Goal: Task Accomplishment & Management: Use online tool/utility

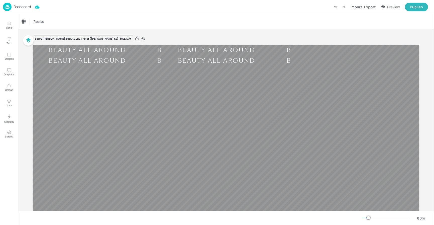
click at [21, 6] on p "Dashboard" at bounding box center [22, 7] width 17 height 4
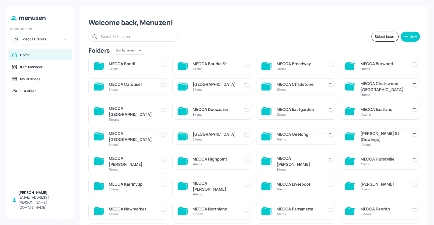
click at [217, 106] on div "MECCA Doncaster" at bounding box center [215, 109] width 45 height 6
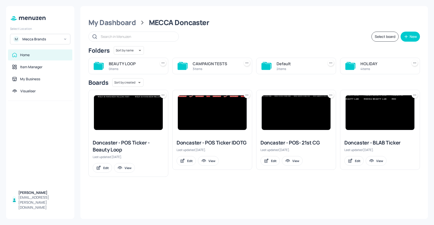
click at [367, 66] on div "HOLIDAY" at bounding box center [382, 64] width 45 height 6
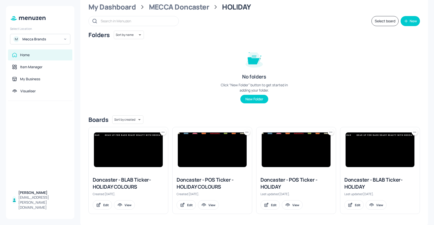
scroll to position [17, 0]
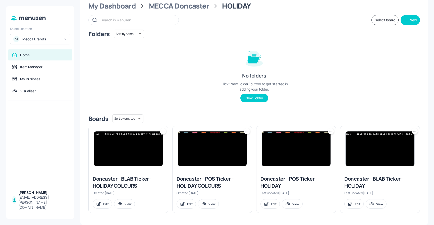
click at [128, 150] on img at bounding box center [128, 149] width 69 height 35
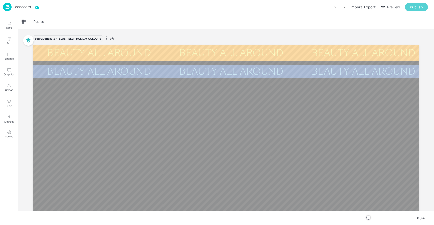
click at [413, 7] on div "Publish" at bounding box center [416, 7] width 13 height 6
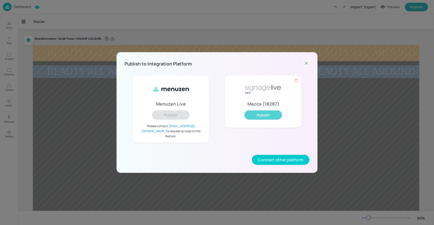
click at [271, 117] on button "Publish" at bounding box center [263, 114] width 38 height 9
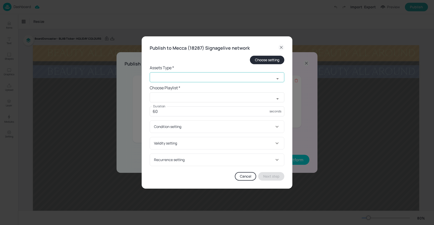
click at [175, 76] on input "text" at bounding box center [212, 77] width 125 height 10
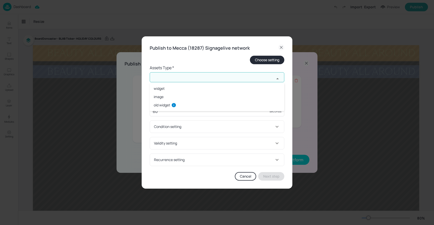
click at [169, 86] on li "widget" at bounding box center [217, 88] width 135 height 8
type input "widget"
click at [165, 98] on input "text" at bounding box center [212, 97] width 125 height 10
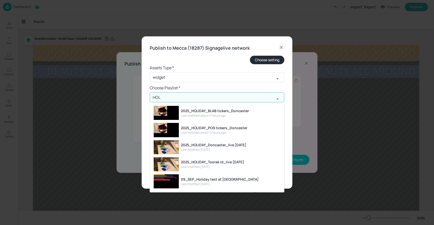
click at [200, 108] on li "2025_HOLIDAY_BLAB tickers_Doncaster Last modified: about 11 hours ago" at bounding box center [217, 112] width 135 height 17
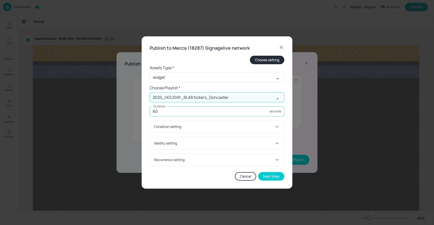
type input "2025_HOLIDAY_BLAB tickers_Doncaster"
click at [181, 114] on input "60" at bounding box center [210, 111] width 120 height 10
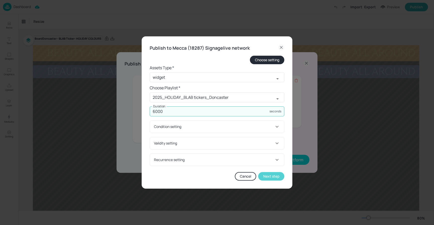
type input "6000"
click at [265, 176] on button "Next step" at bounding box center [271, 176] width 26 height 9
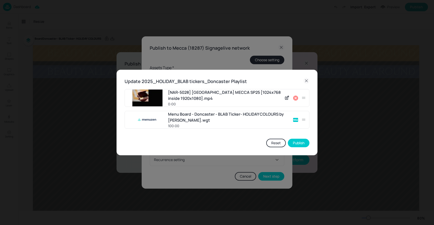
click at [297, 98] on icon at bounding box center [295, 98] width 5 height 5
